Goal: Information Seeking & Learning: Learn about a topic

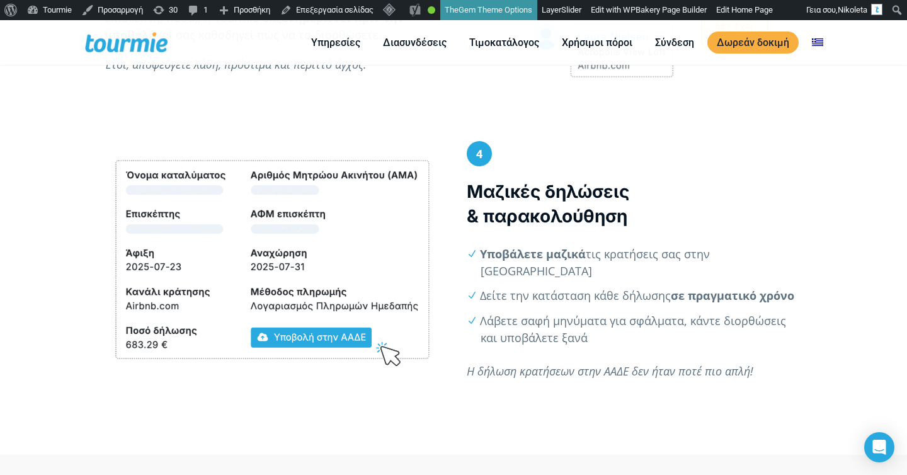
scroll to position [1356, 0]
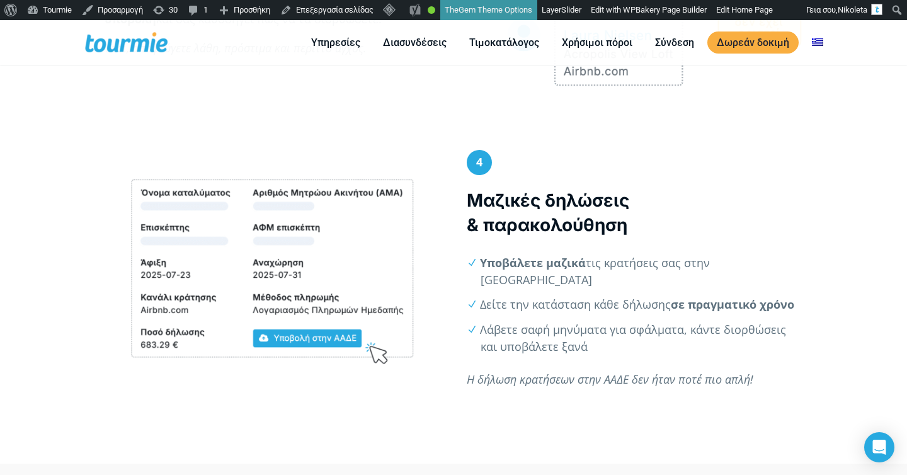
scroll to position [1458, 0]
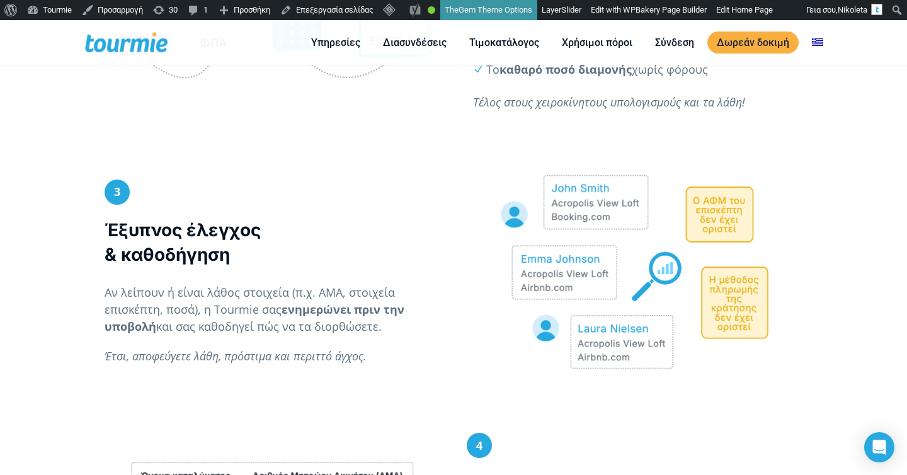
scroll to position [1267, 0]
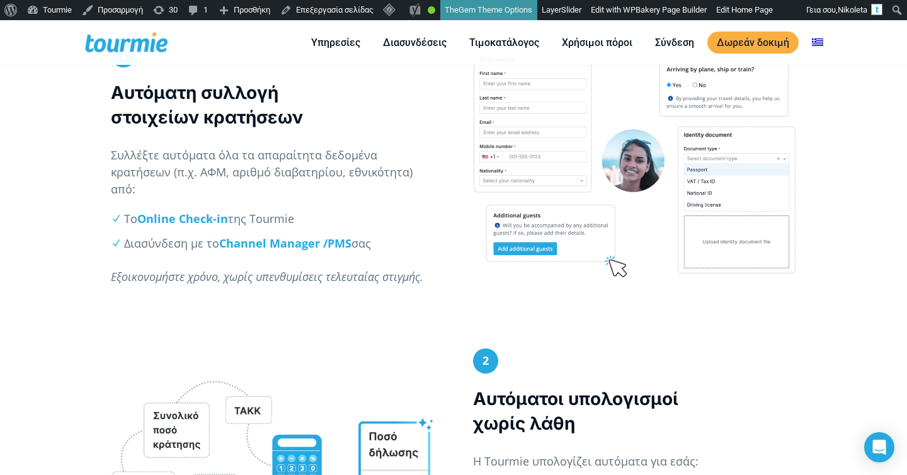
scroll to position [775, 0]
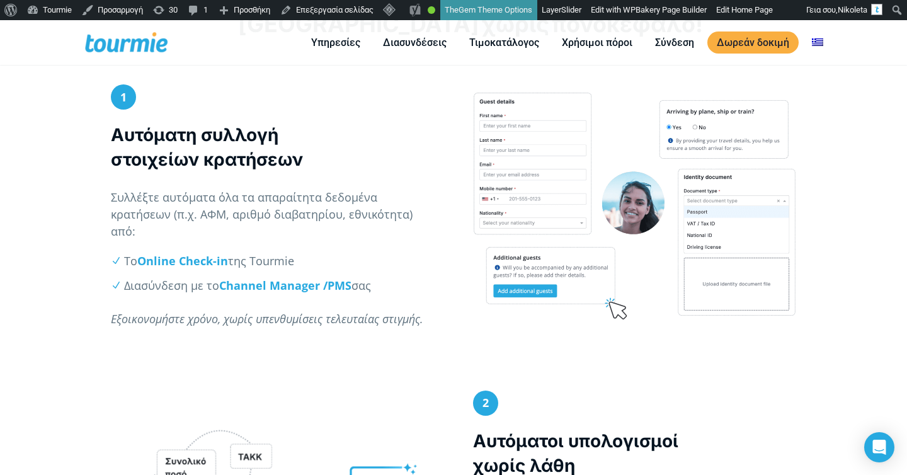
scroll to position [584, 0]
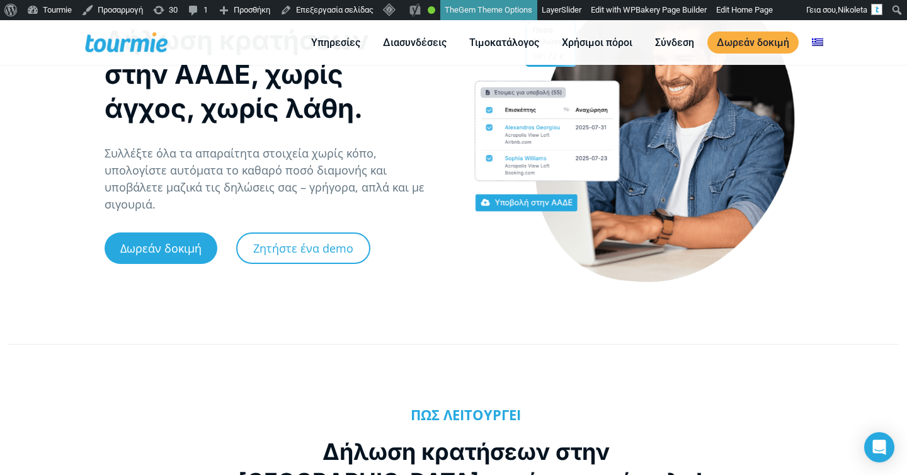
scroll to position [79, 0]
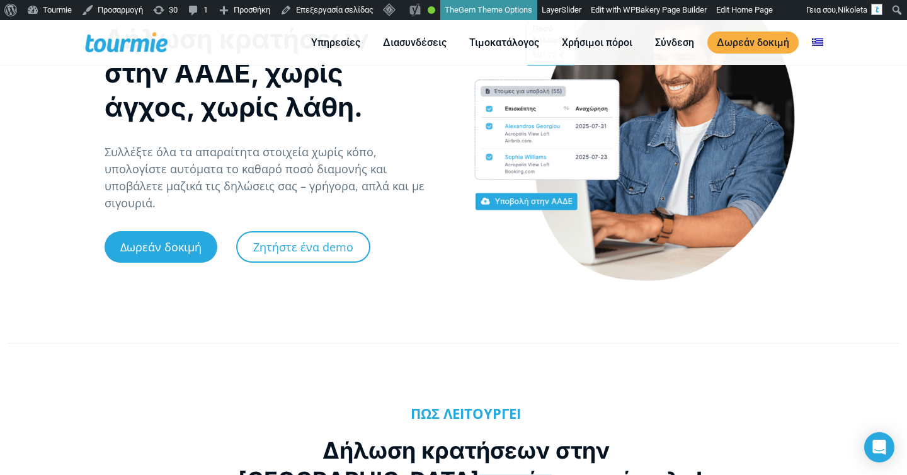
click at [349, 174] on p "Συλλέξτε όλα τα απαραίτητα στοιχεία χωρίς κόπο, υπολογίστε αυτόματα το καθαρό π…" at bounding box center [273, 178] width 336 height 68
click at [336, 178] on p "Συλλέξτε όλα τα απαραίτητα στοιχεία χωρίς κόπο, υπολογίστε αυτόματα το καθαρό π…" at bounding box center [273, 178] width 336 height 68
click at [334, 183] on p "Συλλέξτε όλα τα απαραίτητα στοιχεία χωρίς κόπο, υπολογίστε αυτόματα το καθαρό π…" at bounding box center [273, 178] width 336 height 68
click at [370, 190] on p "Συλλέξτε όλα τα απαραίτητα στοιχεία χωρίς κόπο, υπολογίστε αυτόματα το καθαρό π…" at bounding box center [273, 178] width 336 height 68
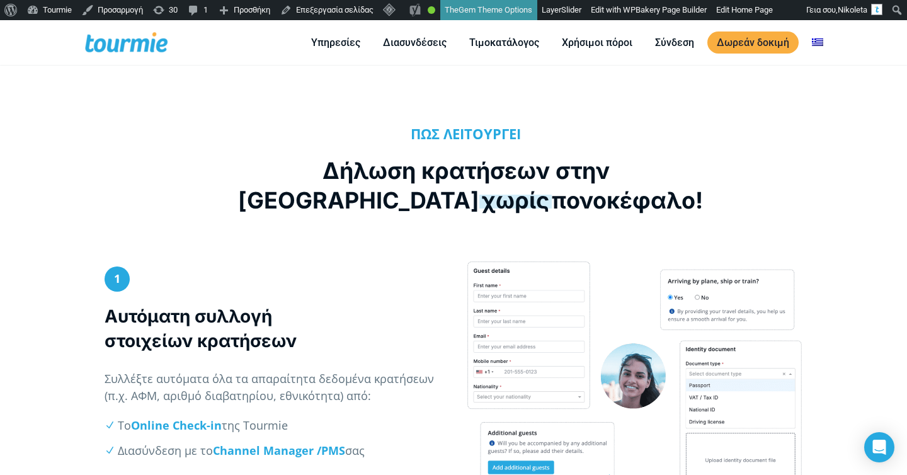
scroll to position [359, 0]
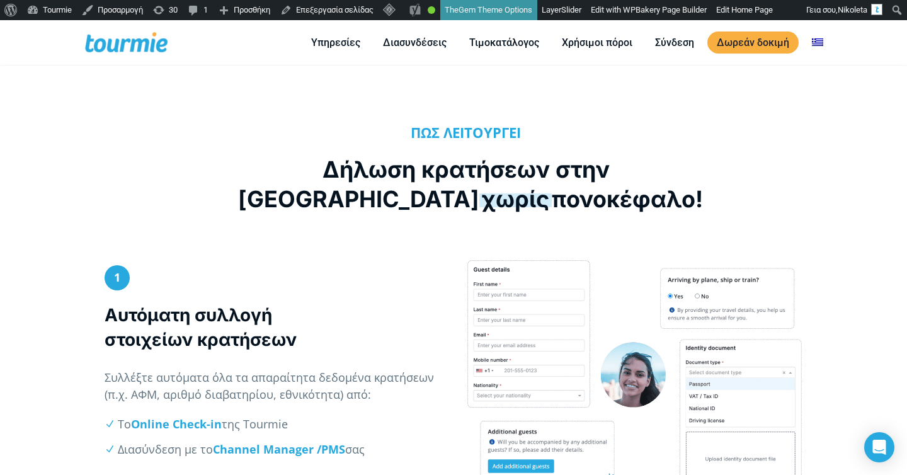
click at [440, 195] on h2 "Δήλωση κρατήσεων στην ΑΑΔΕ χωρίς πονοκέφαλο!" at bounding box center [466, 184] width 456 height 59
click at [479, 203] on span "χωρίς" at bounding box center [515, 199] width 72 height 28
click at [440, 203] on h2 "Δήλωση κρατήσεων στην ΑΑΔΕ χωρίς πονοκέφαλο!" at bounding box center [466, 184] width 456 height 59
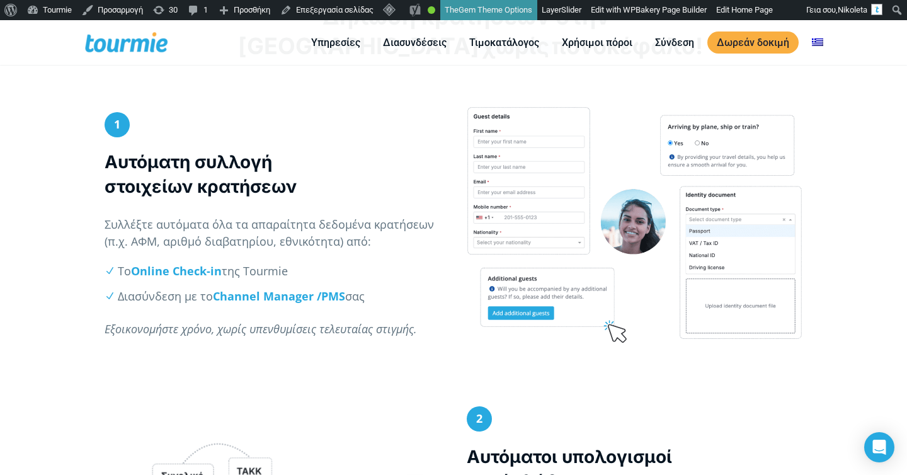
scroll to position [517, 0]
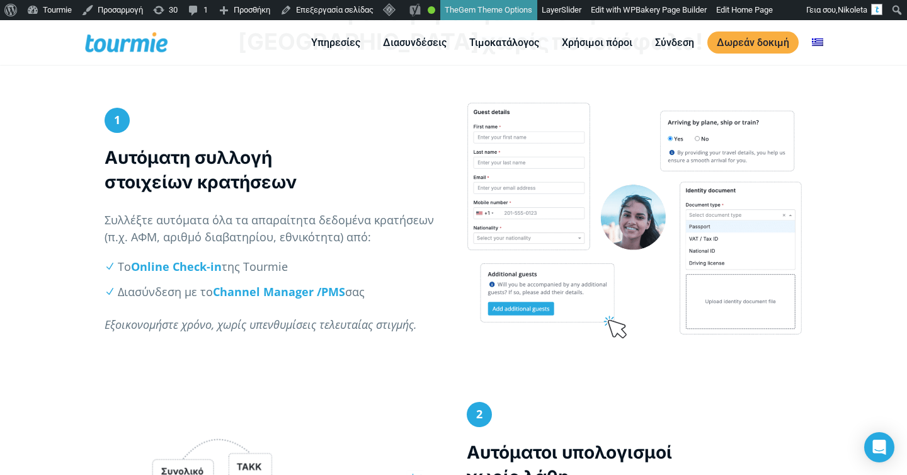
click at [348, 229] on p "Συλλέξτε αυτόματα όλα τα απαραίτητα δεδομένα κρατήσεων (π.χ. ΑΦΜ, αριθμό διαβατ…" at bounding box center [273, 229] width 336 height 34
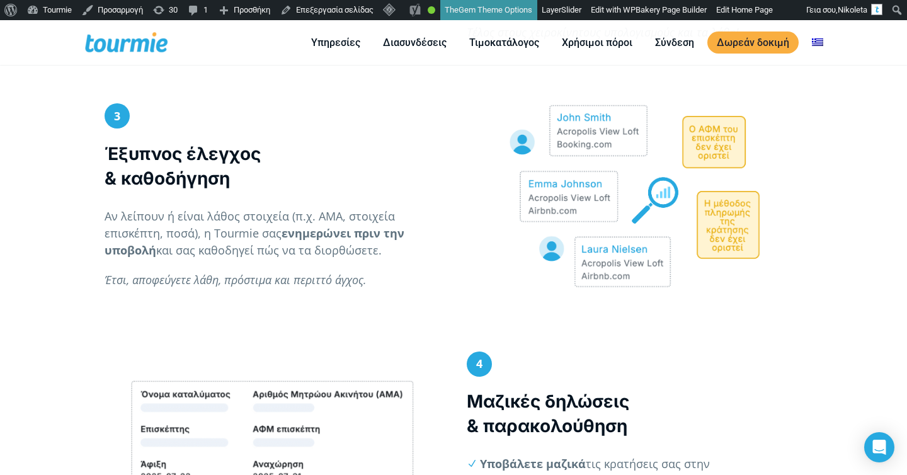
scroll to position [1090, 0]
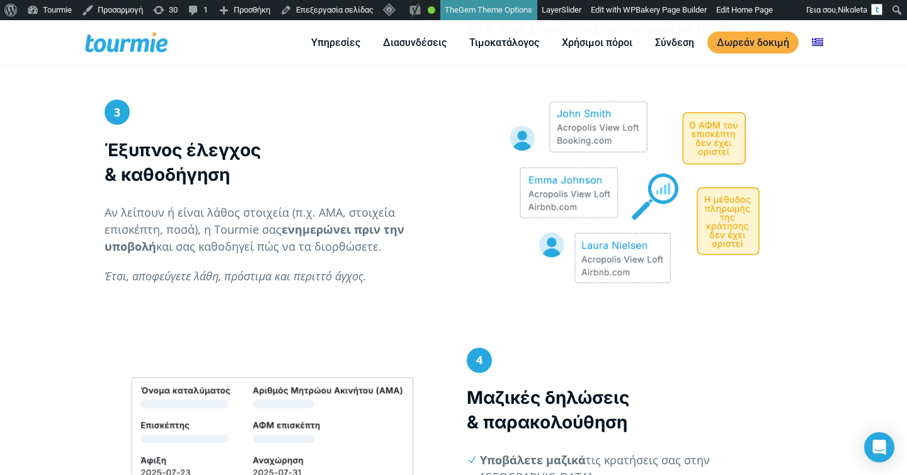
click at [334, 210] on p "Αν λείπουν ή είναι λάθος στοιχεία (π.χ. ΑΜΑ, στοιχεία επισκέπτη, ποσά), η Tourm…" at bounding box center [273, 229] width 336 height 51
click at [328, 212] on p "Αν λείπουν ή είναι λάθος στοιχεία (π.χ. ΑΜΑ, στοιχεία επισκέπτη, ποσά), η Tourm…" at bounding box center [273, 229] width 336 height 51
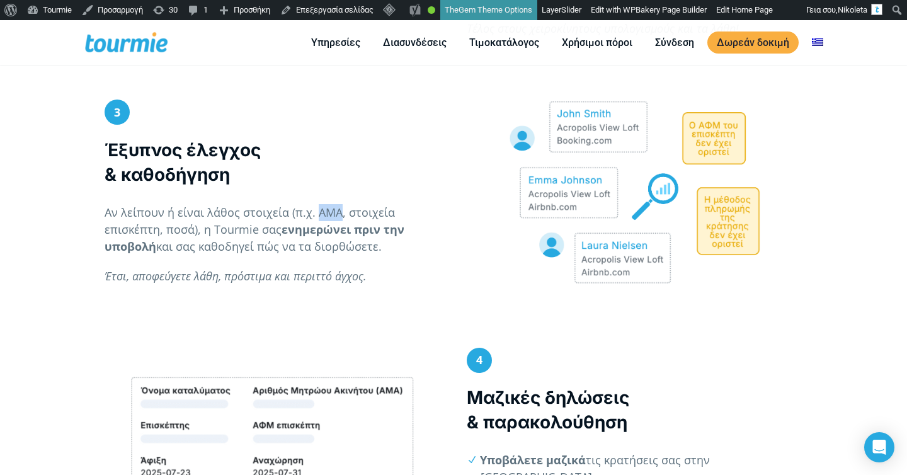
click at [328, 212] on p "Αν λείπουν ή είναι λάθος στοιχεία (π.χ. ΑΜΑ, στοιχεία επισκέπτη, ποσά), η Tourm…" at bounding box center [273, 229] width 336 height 51
click at [332, 213] on p "Αν λείπουν ή είναι λάθος στοιχεία (π.χ. ΑΜΑ, στοιχεία επισκέπτη, ποσά), η Tourm…" at bounding box center [273, 229] width 336 height 51
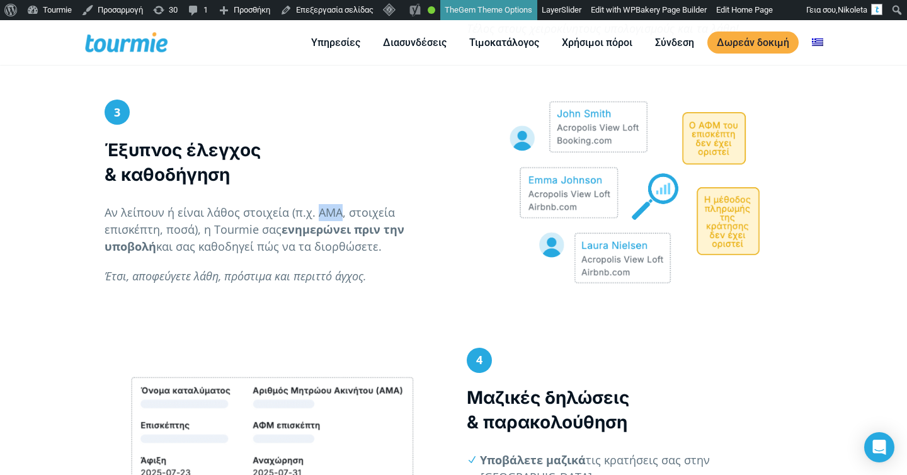
click at [332, 213] on p "Αν λείπουν ή είναι λάθος στοιχεία (π.χ. ΑΜΑ, στοιχεία επισκέπτη, ποσά), η Tourm…" at bounding box center [273, 229] width 336 height 51
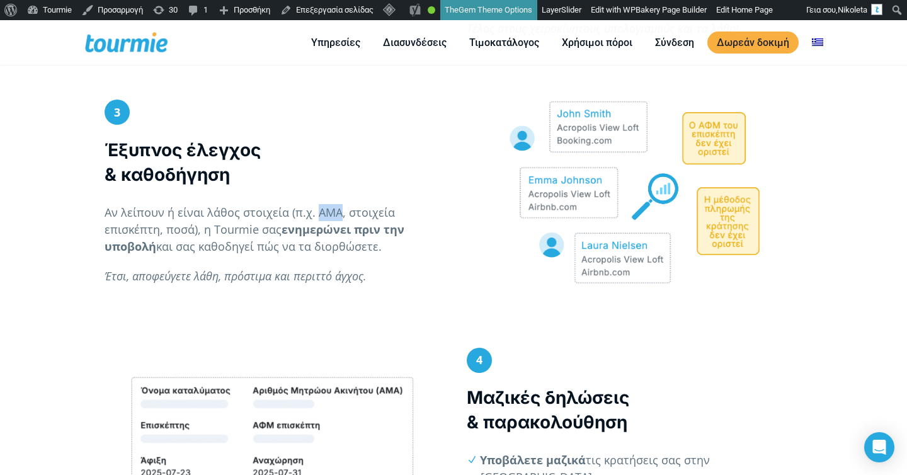
click at [332, 213] on p "Αν λείπουν ή είναι λάθος στοιχεία (π.χ. ΑΜΑ, στοιχεία επισκέπτη, ποσά), η Tourm…" at bounding box center [273, 229] width 336 height 51
click at [356, 213] on p "Αν λείπουν ή είναι λάθος στοιχεία (π.χ. ΑΜΑ, στοιχεία επισκέπτη, ποσά), η Tourm…" at bounding box center [273, 229] width 336 height 51
click at [324, 212] on p "Αν λείπουν ή είναι λάθος στοιχεία (π.χ. ΑΜΑ, στοιχεία επισκέπτη, ποσά), η Tourm…" at bounding box center [273, 229] width 336 height 51
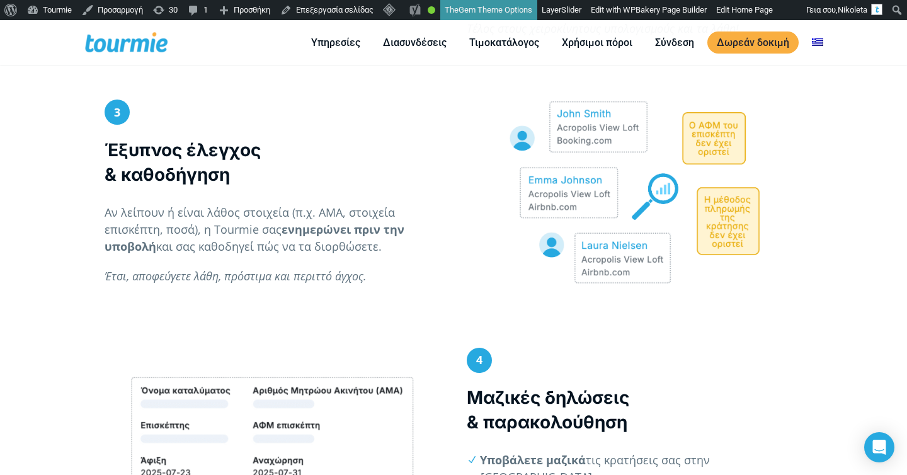
click at [239, 234] on p "Αν λείπουν ή είναι λάθος στοιχεία (π.χ. ΑΜΑ, στοιχεία επισκέπτη, ποσά), η Tourm…" at bounding box center [273, 229] width 336 height 51
click at [362, 212] on p "Αν λείπουν ή είναι λάθος στοιχεία (π.χ. ΑΜΑ, στοιχεία επισκέπτη, ποσά), η Tourm…" at bounding box center [273, 229] width 336 height 51
click at [277, 232] on p "Αν λείπουν ή είναι λάθος στοιχεία (π.χ. ΑΜΑ, στοιχεία επισκέπτη, ποσά), η Tourm…" at bounding box center [273, 229] width 336 height 51
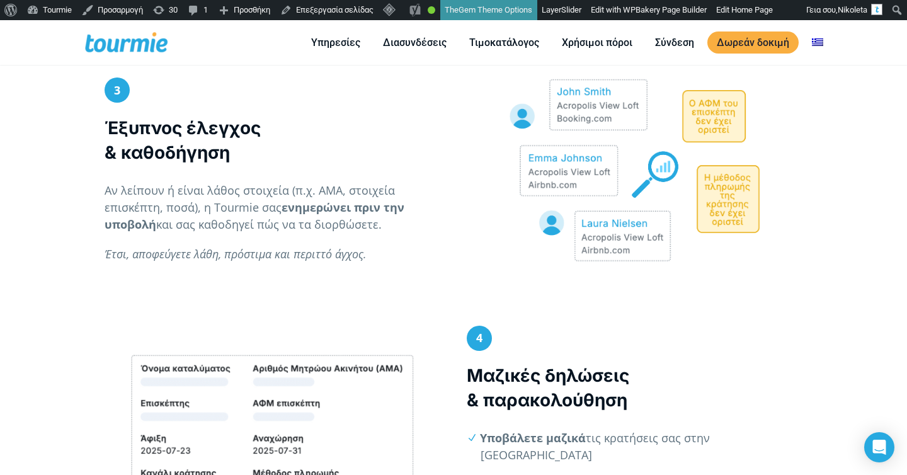
scroll to position [1116, 0]
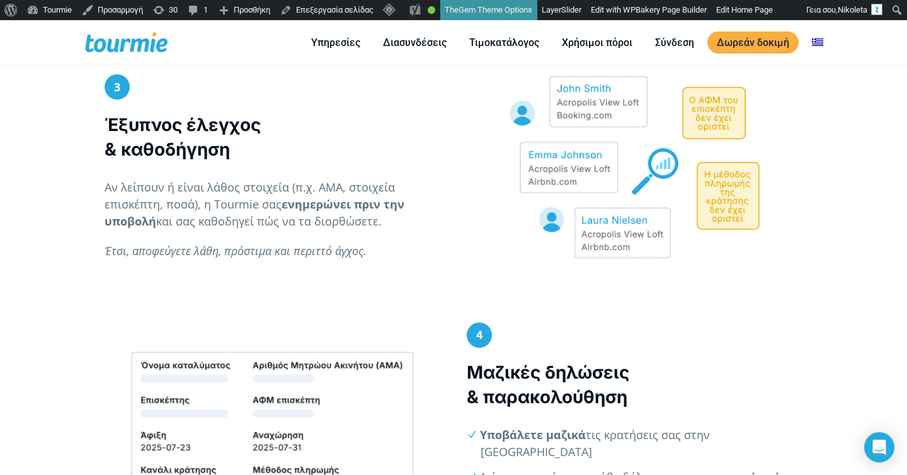
click at [331, 189] on p "Αν λείπουν ή είναι λάθος στοιχεία (π.χ. ΑΜΑ, στοιχεία επισκέπτη, ποσά), η Tourm…" at bounding box center [273, 204] width 336 height 51
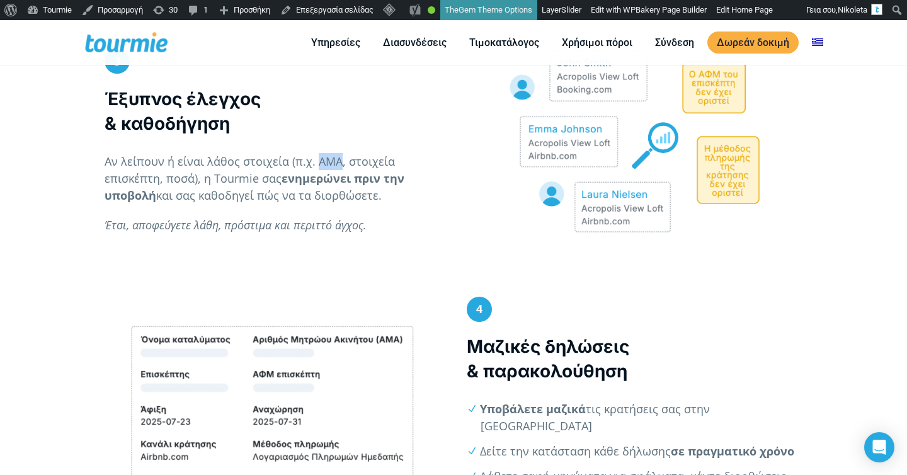
scroll to position [1192, 0]
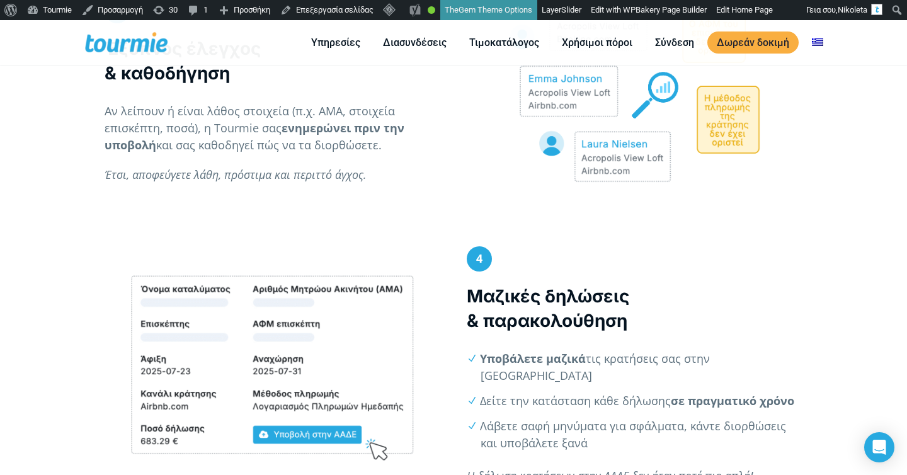
click at [329, 172] on em "Έτσι, αποφεύγετε λάθη, πρόστιμα και περιττό άγχος." at bounding box center [236, 174] width 262 height 15
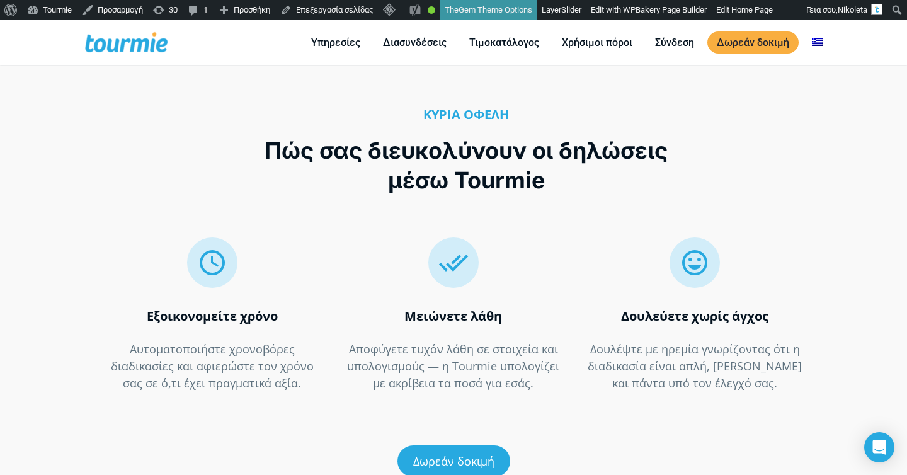
scroll to position [1722, 0]
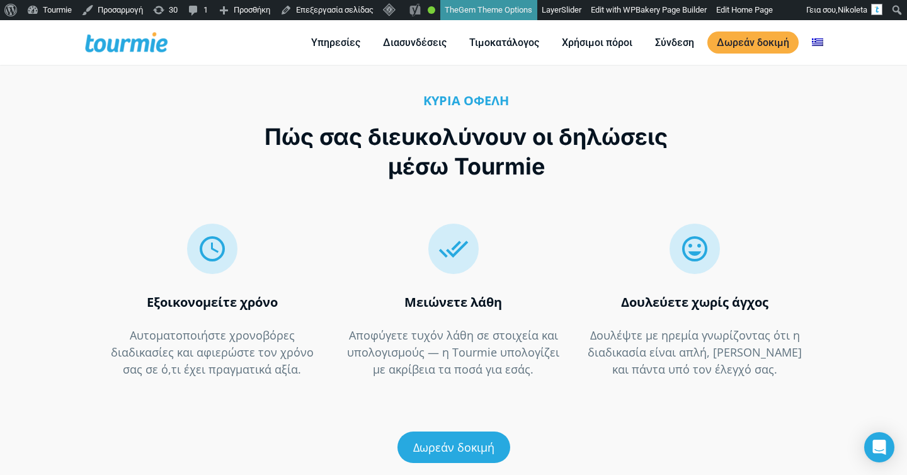
click at [353, 235] on div " " at bounding box center [453, 248] width 215 height 50
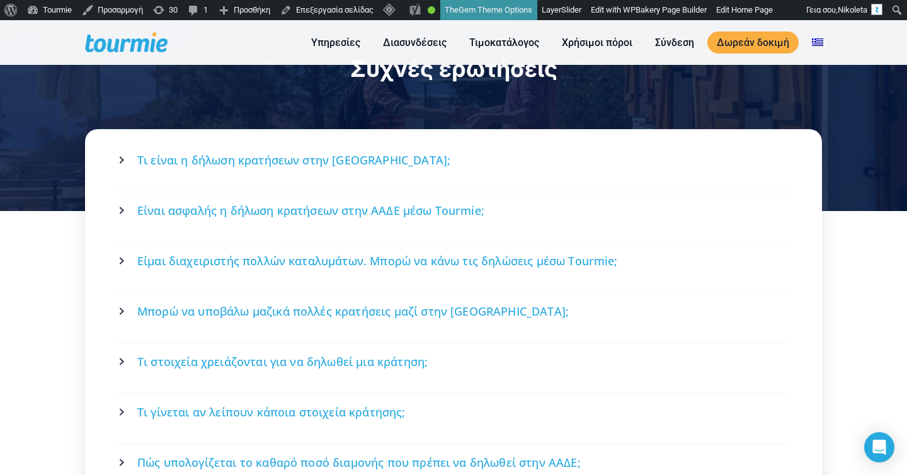
scroll to position [2265, 0]
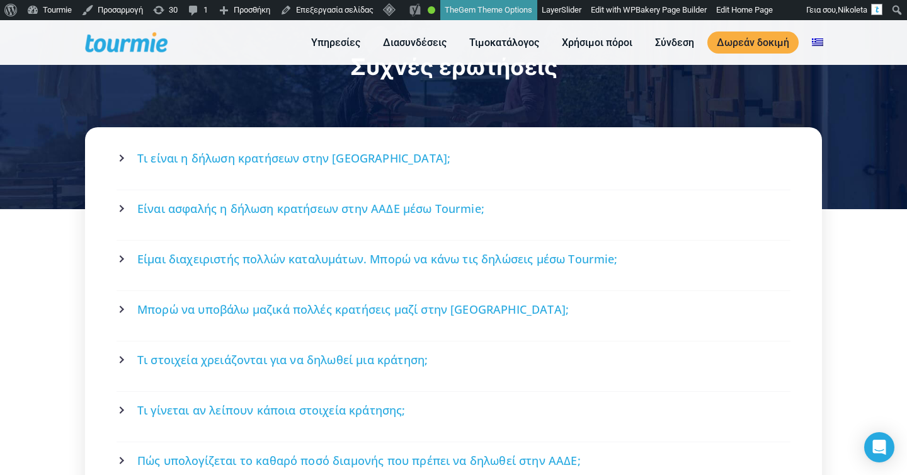
click at [308, 150] on span "Τι είναι η δήλωση κρατήσεων στην [GEOGRAPHIC_DATA];" at bounding box center [293, 158] width 313 height 16
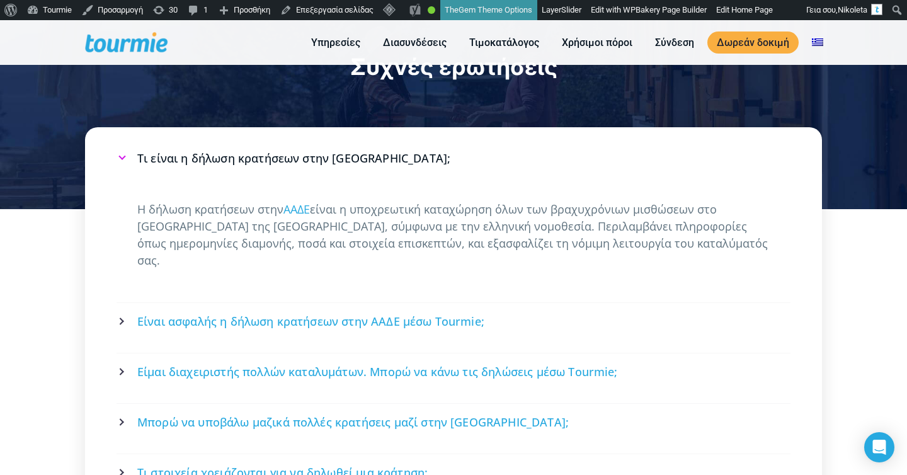
click at [310, 150] on span "Τι είναι η δήλωση κρατήσεων στην [GEOGRAPHIC_DATA];" at bounding box center [293, 158] width 313 height 16
